Goal: Information Seeking & Learning: Learn about a topic

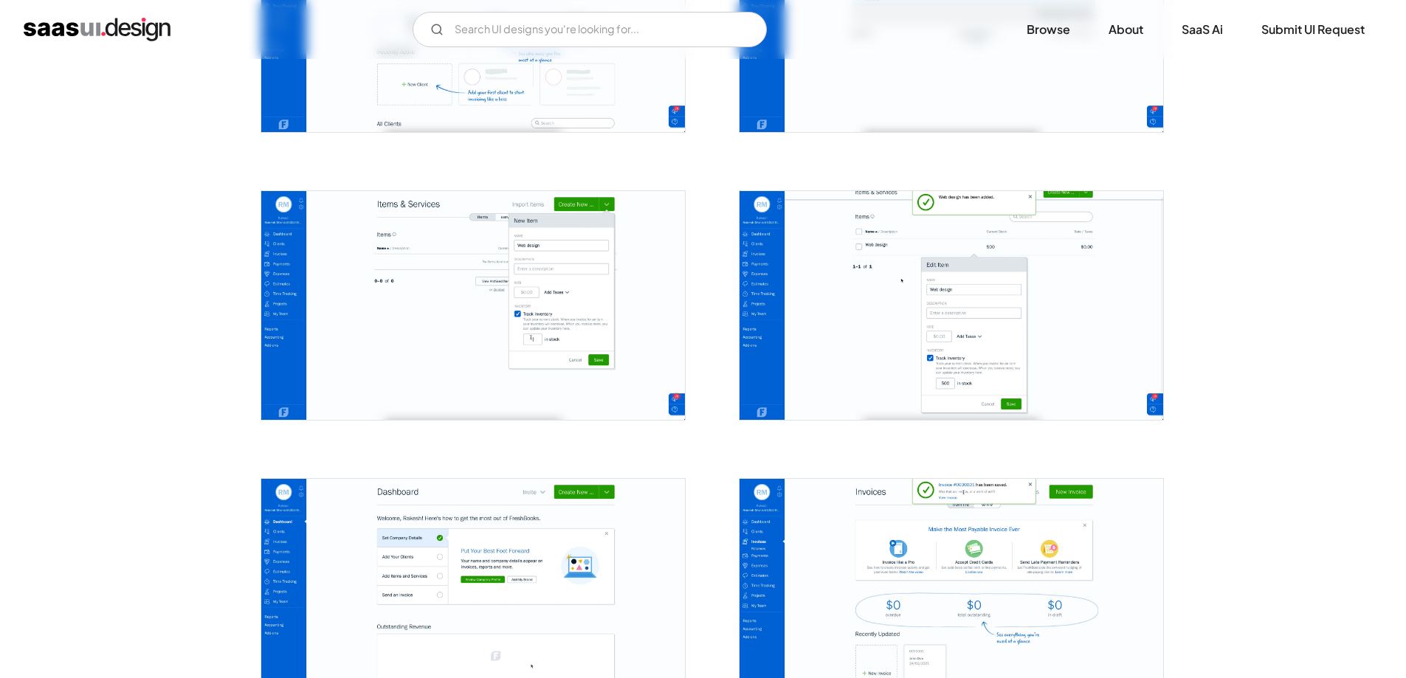
scroll to position [812, 0]
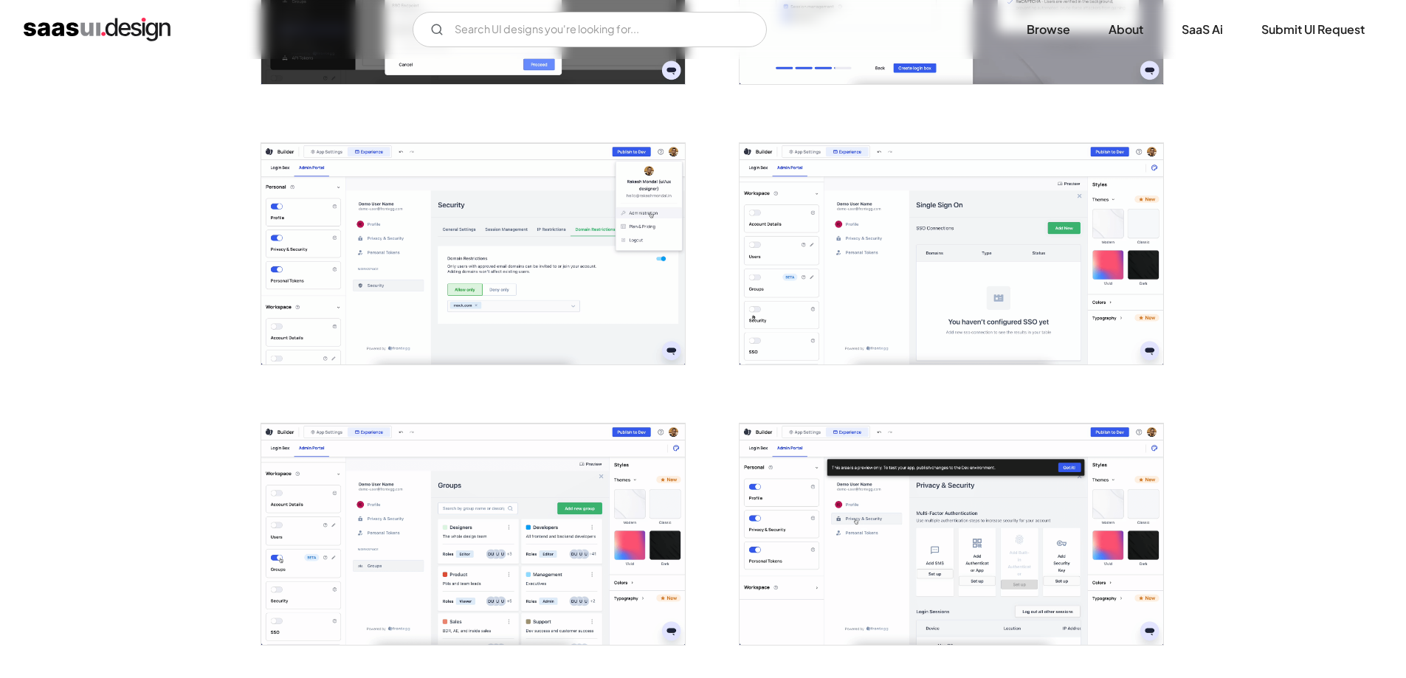
scroll to position [1329, 0]
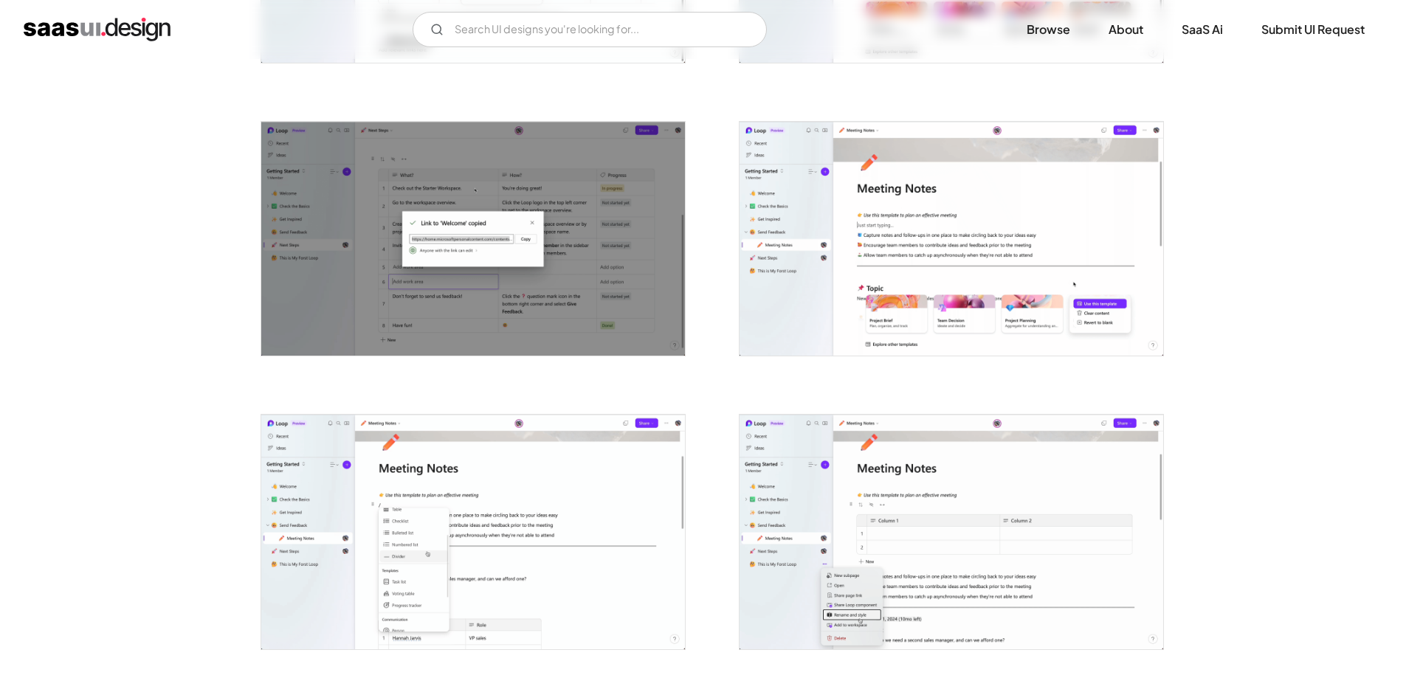
scroll to position [2879, 0]
